Goal: Transaction & Acquisition: Purchase product/service

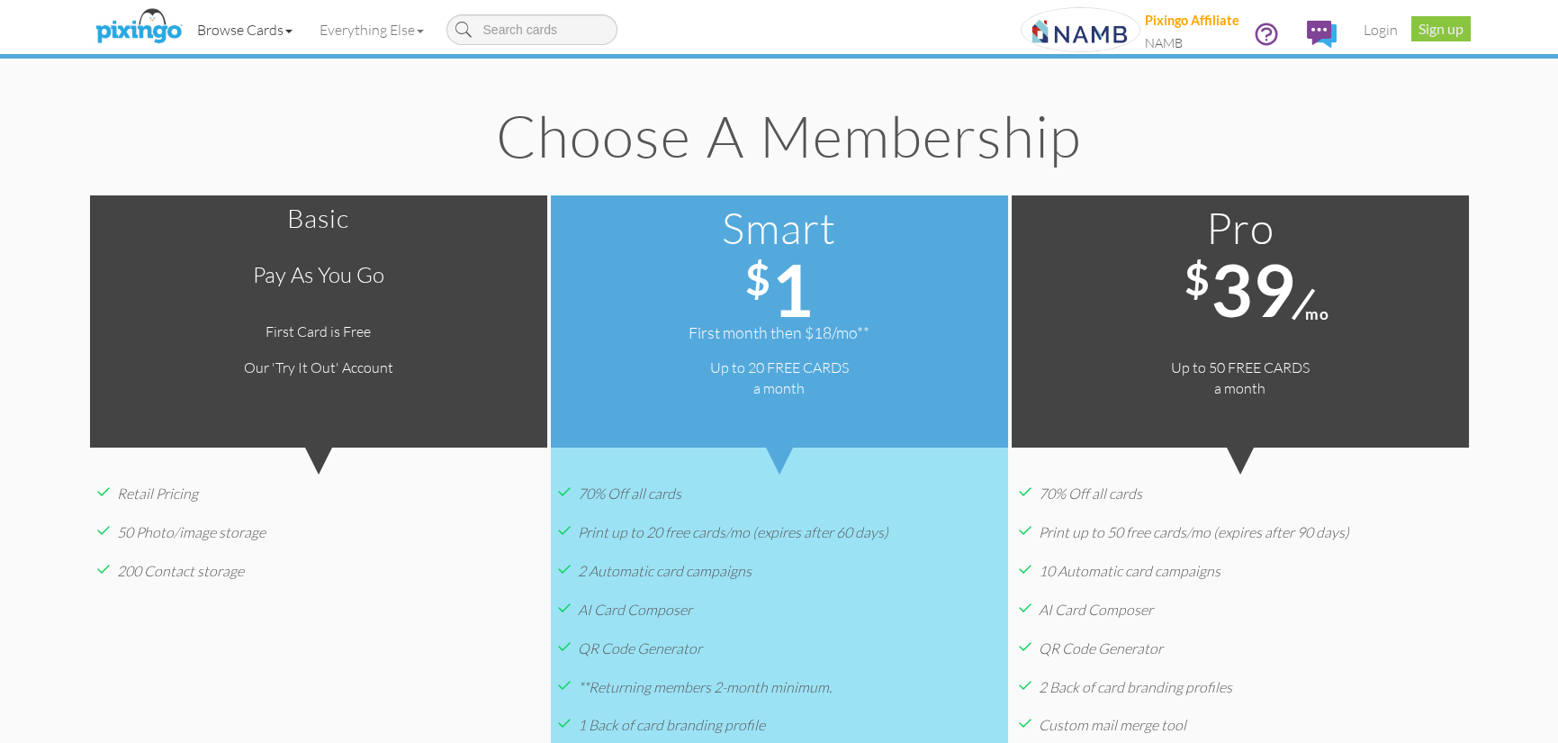
click at [235, 32] on link "Browse Cards" at bounding box center [245, 29] width 122 height 45
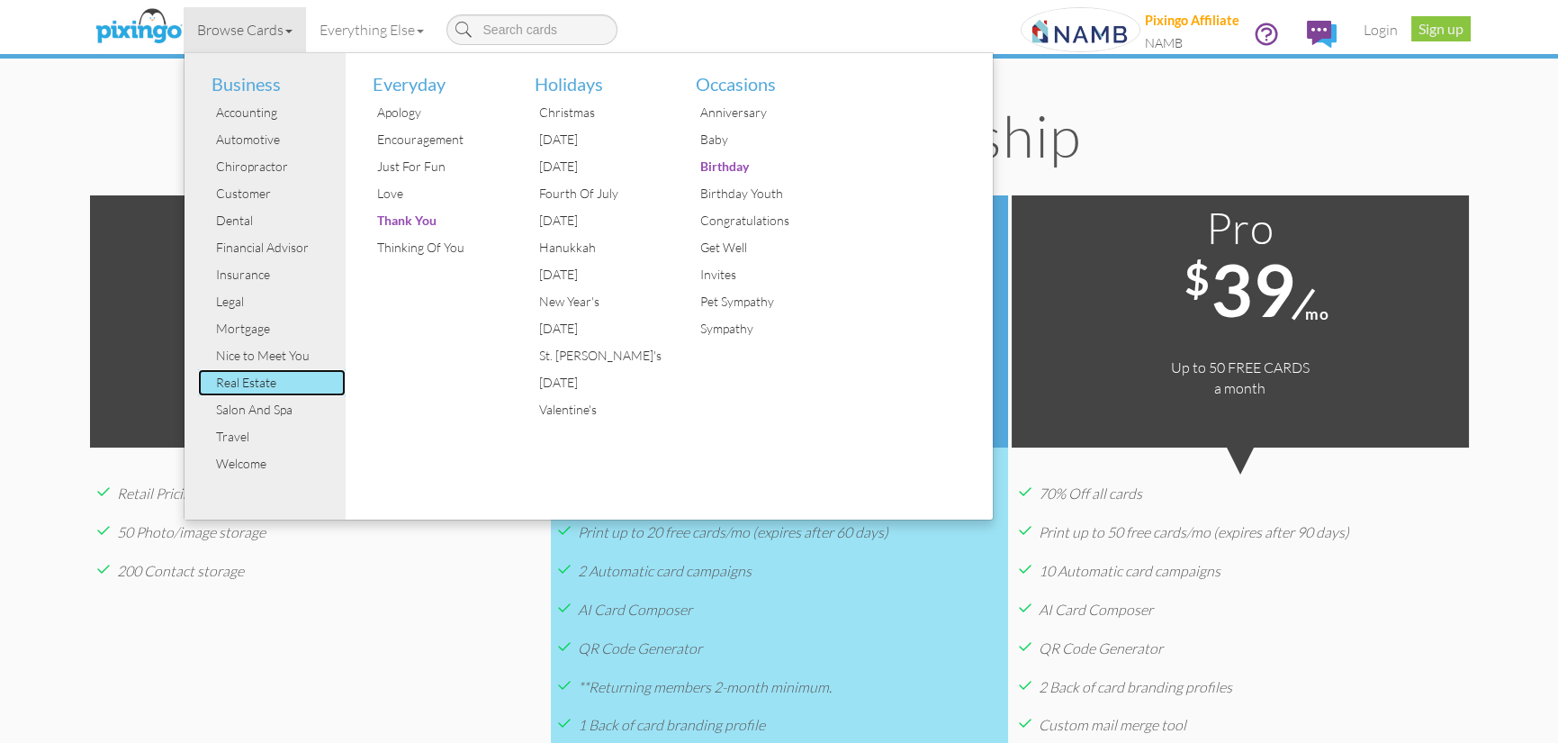
click at [266, 378] on div "Real Estate" at bounding box center [279, 382] width 135 height 27
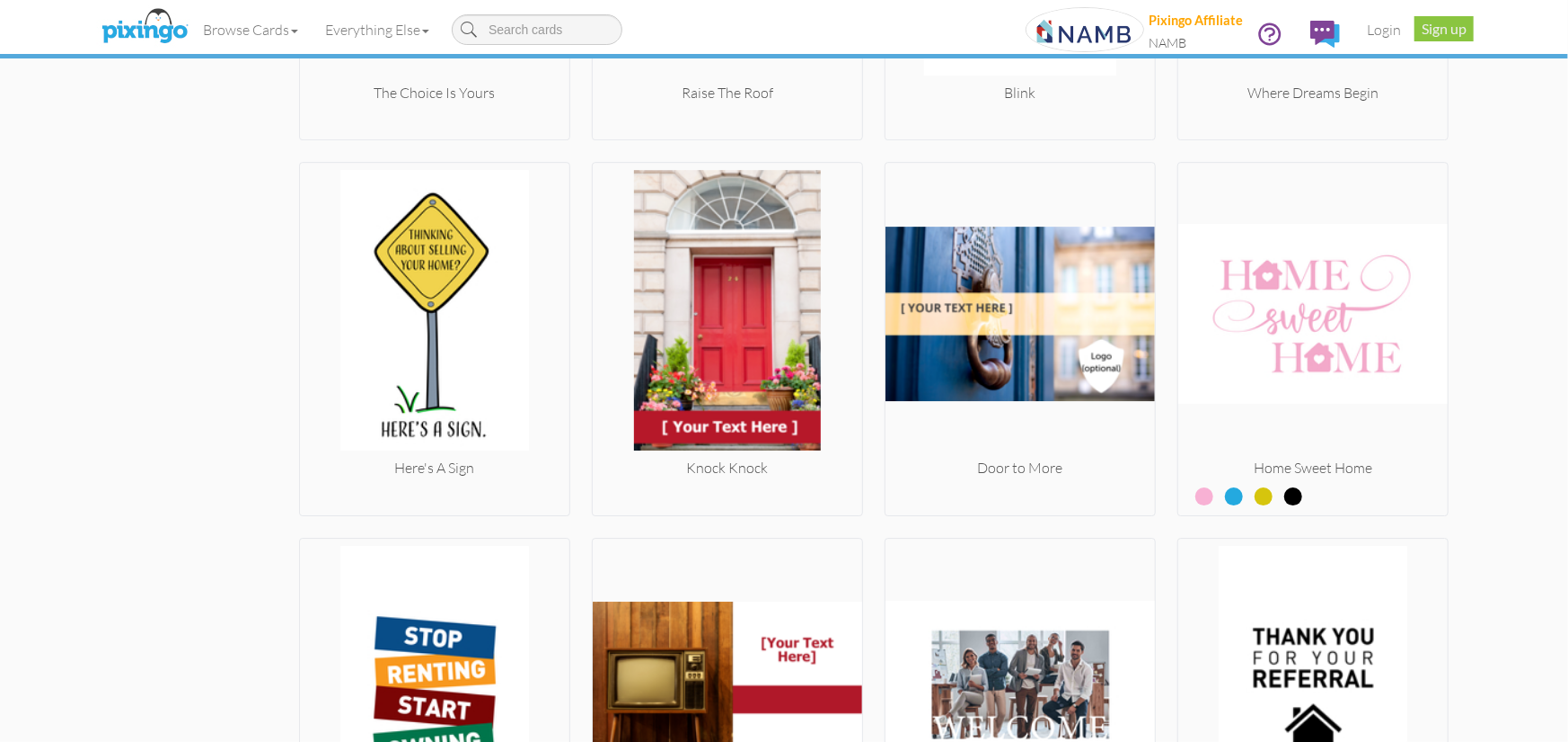
scroll to position [3595, 0]
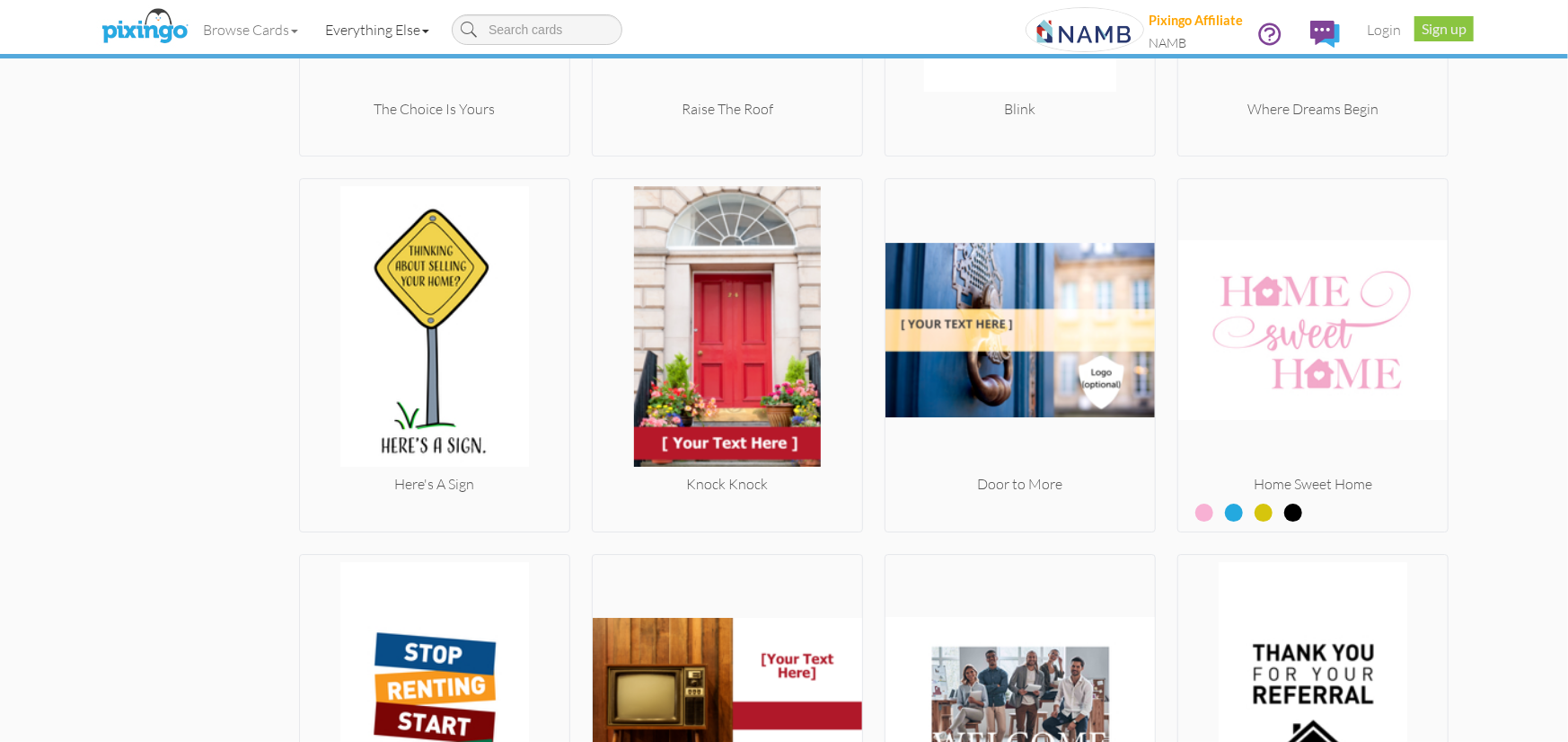
click at [398, 32] on link "Everything Else" at bounding box center [376, 29] width 131 height 45
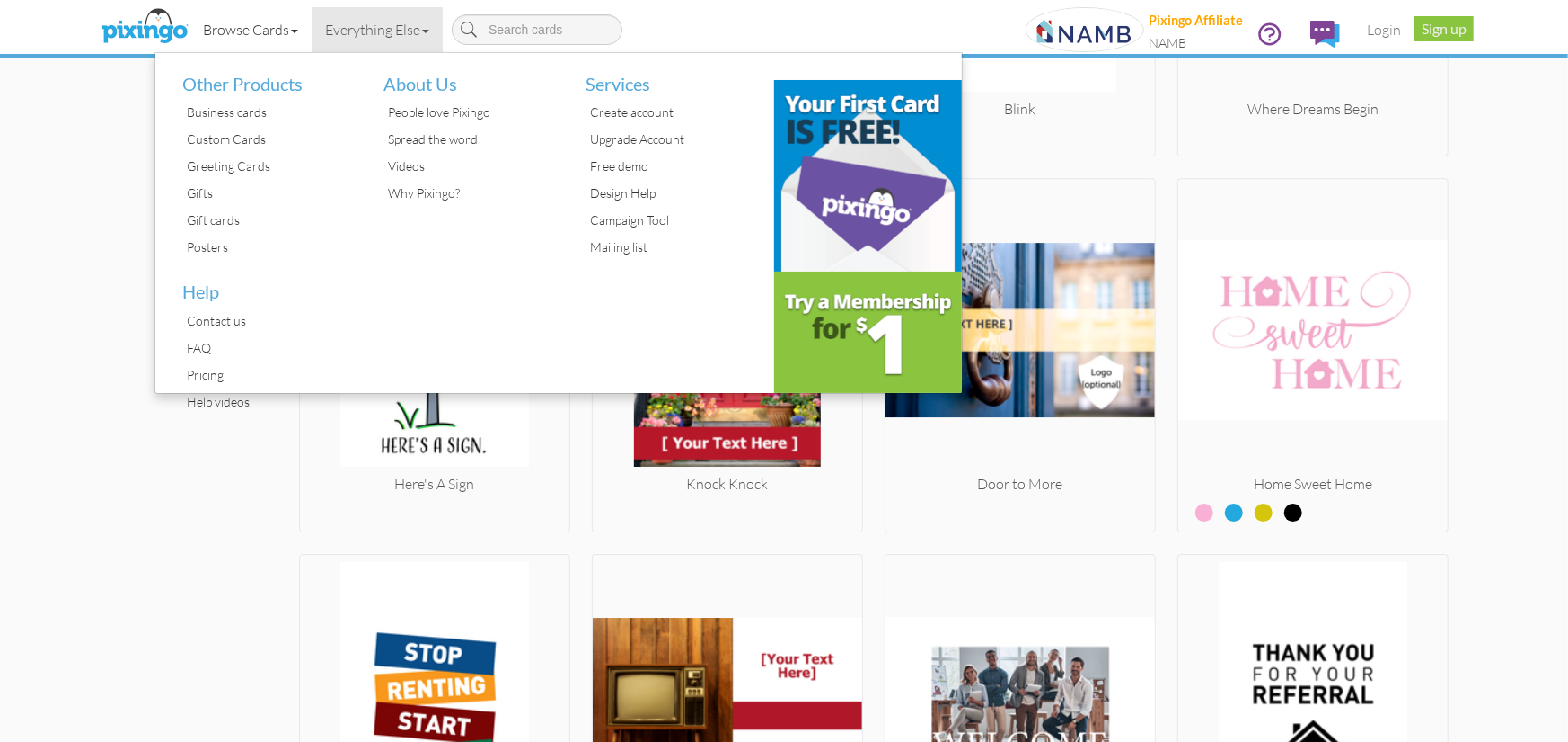
click at [249, 20] on link "Browse Cards" at bounding box center [251, 29] width 122 height 45
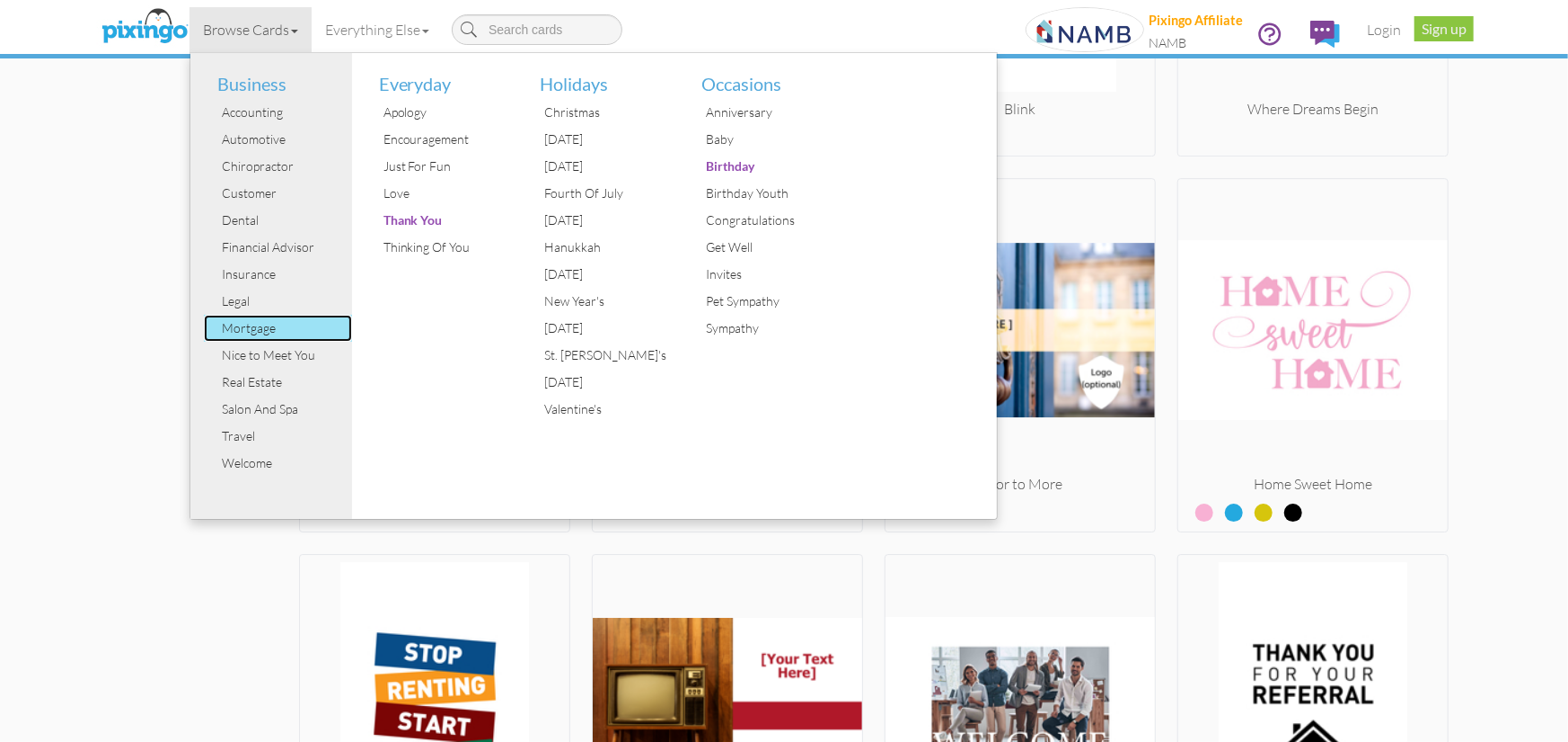
click at [239, 329] on div "Mortgage" at bounding box center [284, 328] width 135 height 27
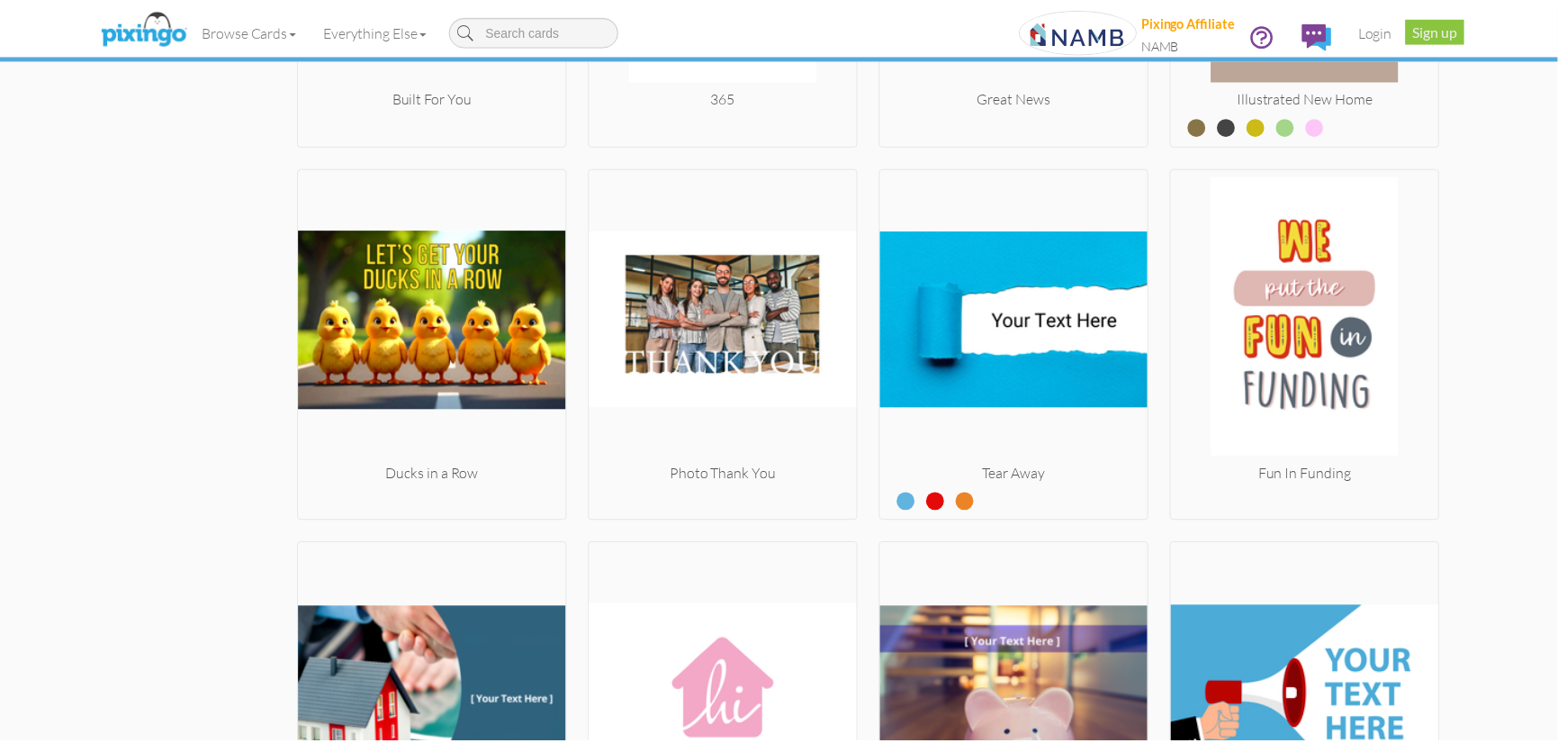
scroll to position [2423, 0]
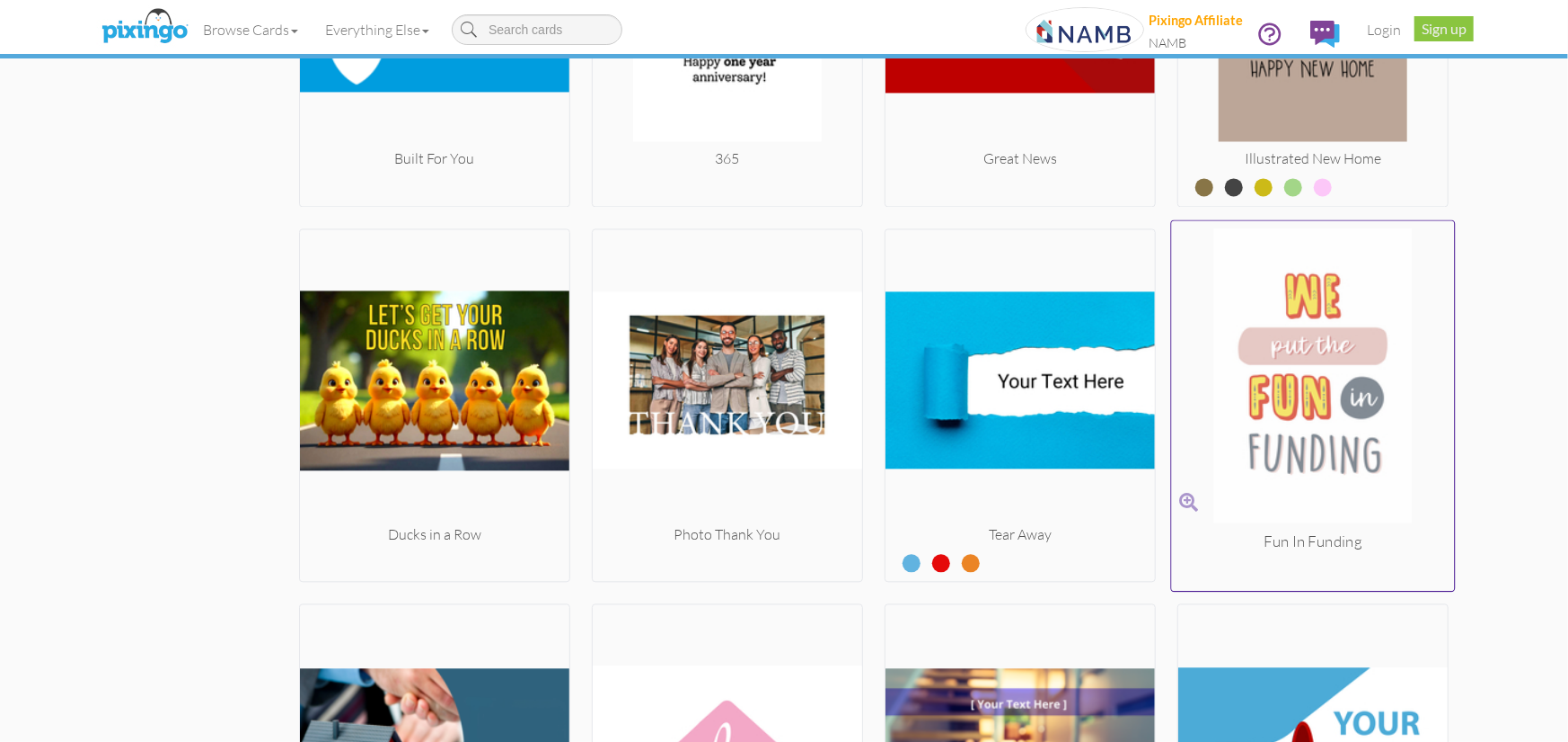
click at [1307, 359] on img at bounding box center [1314, 378] width 283 height 302
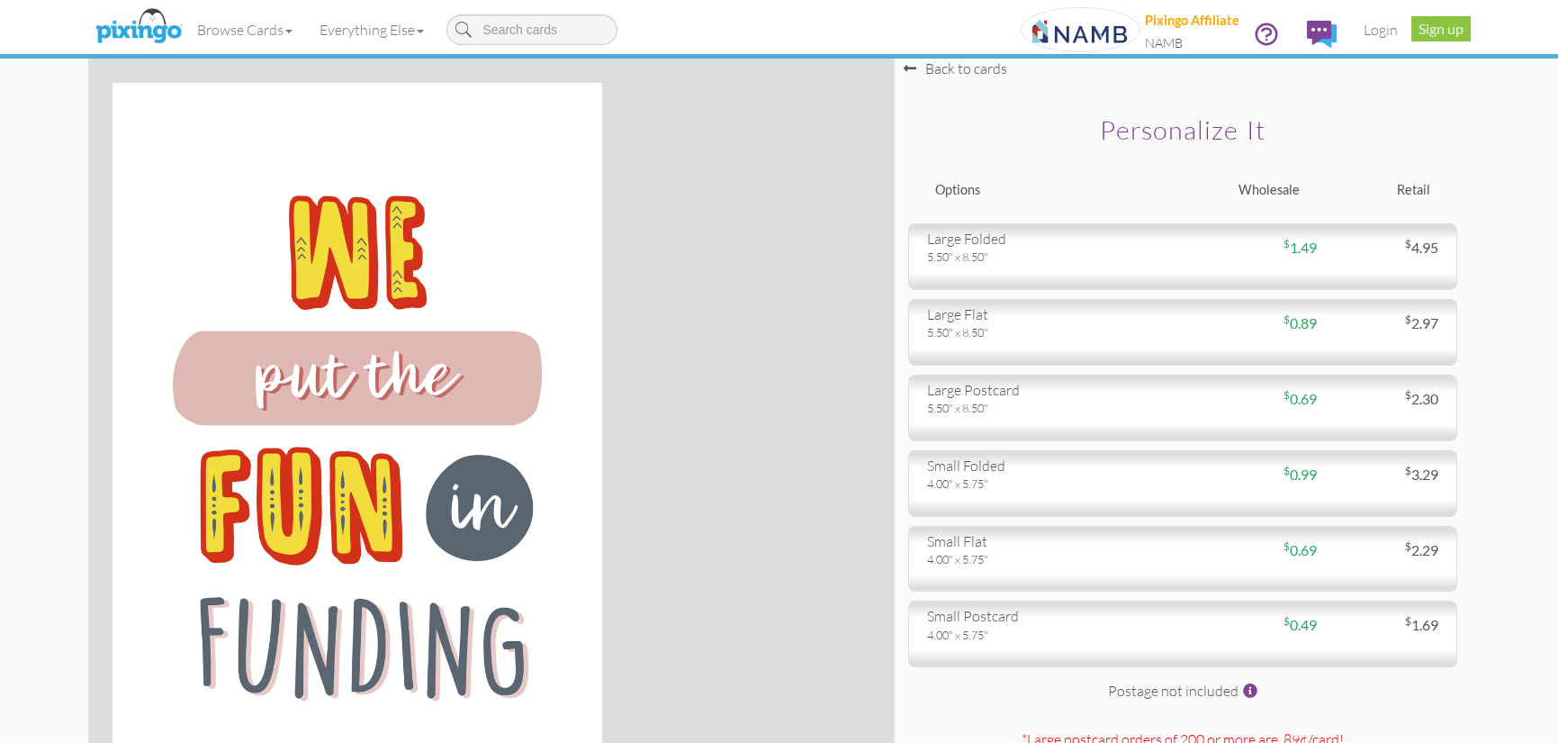
scroll to position [90, 0]
